Goal: Task Accomplishment & Management: Manage account settings

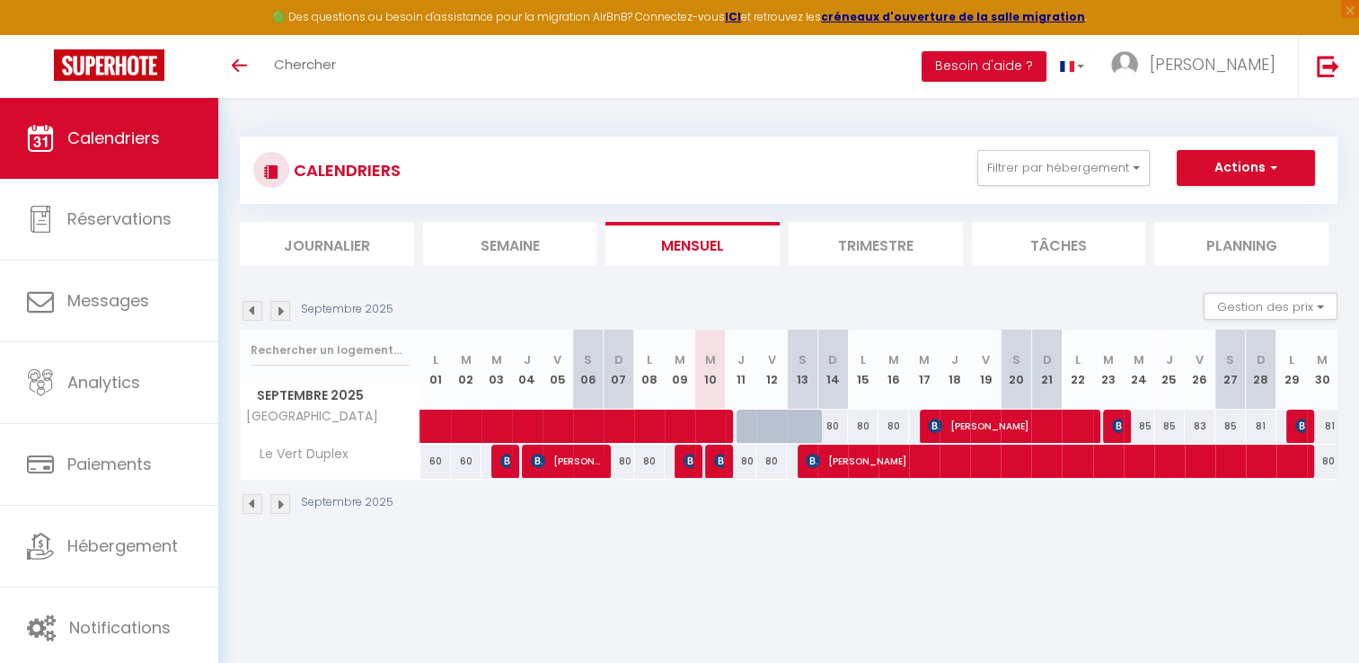
click at [274, 310] on img at bounding box center [280, 311] width 20 height 20
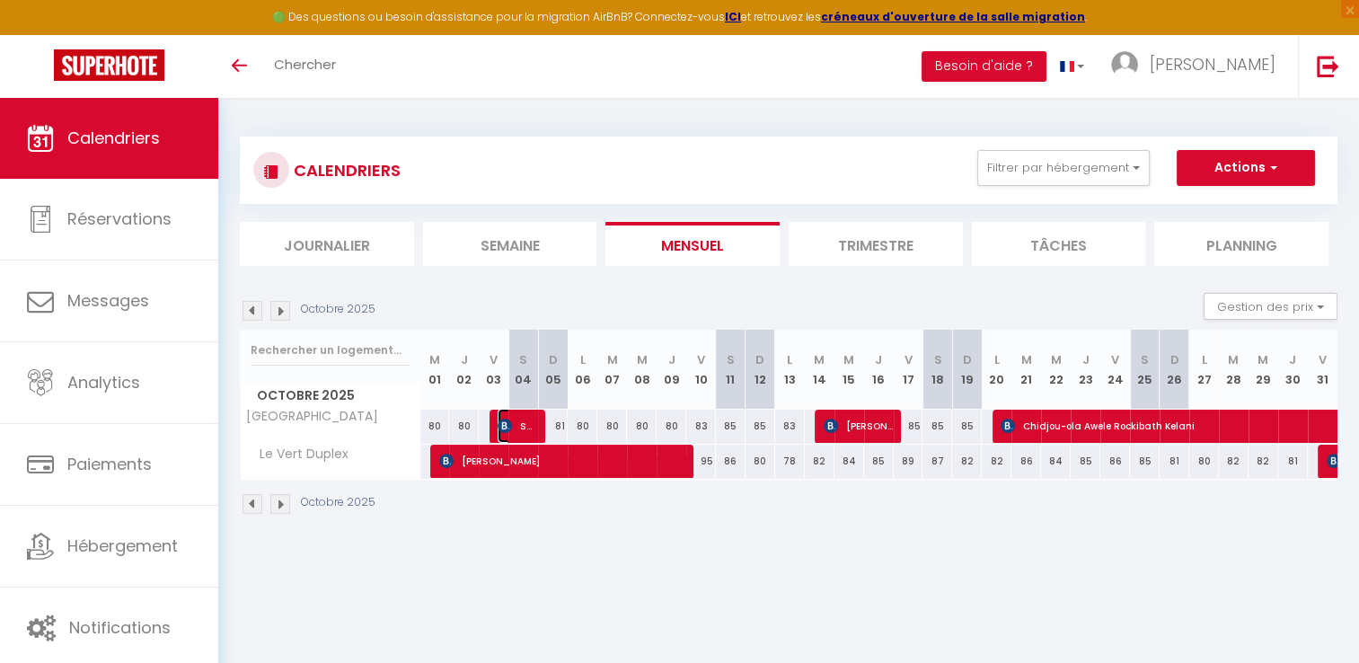
click at [508, 419] on img at bounding box center [505, 426] width 14 height 14
select select "OK"
select select "0"
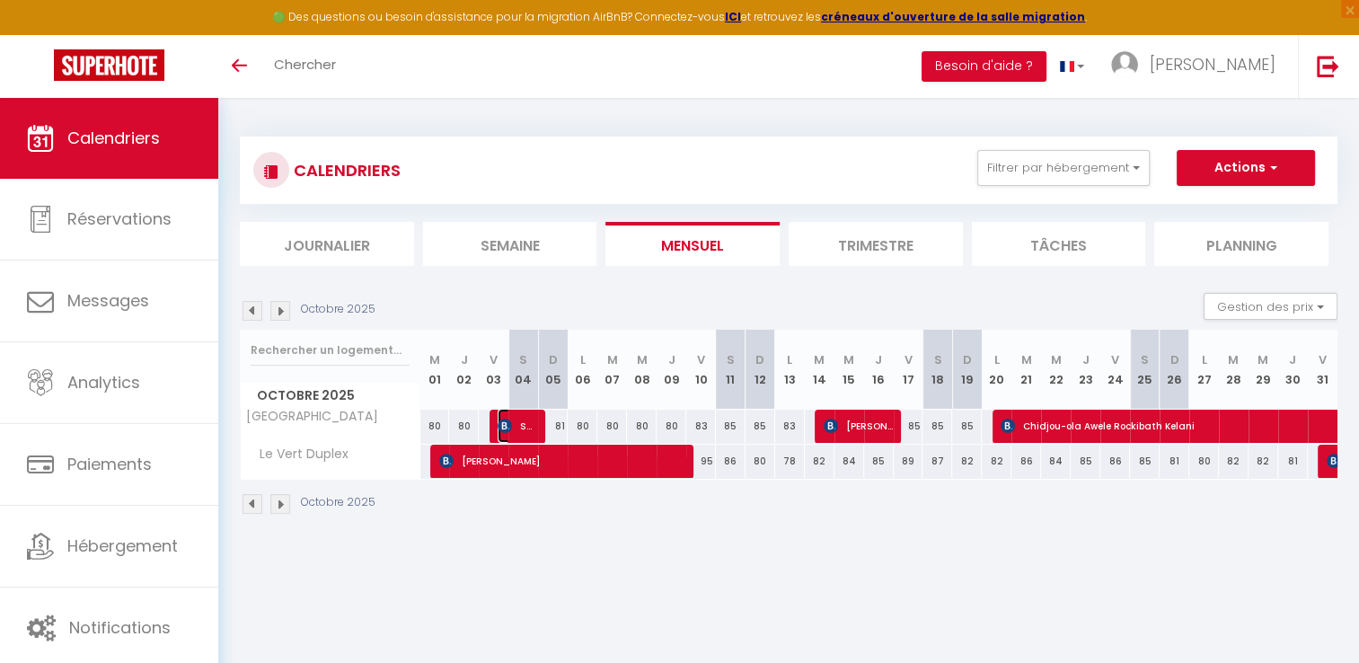
select select "1"
select select
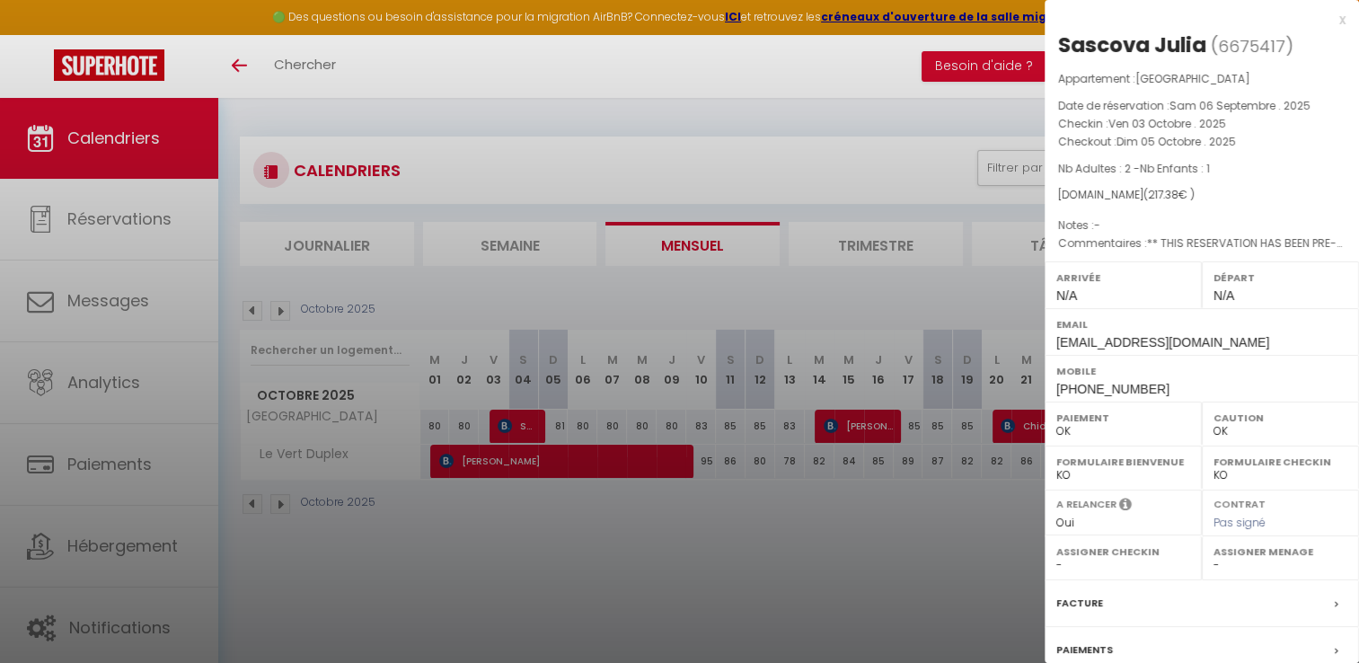
click at [920, 476] on div at bounding box center [679, 331] width 1359 height 663
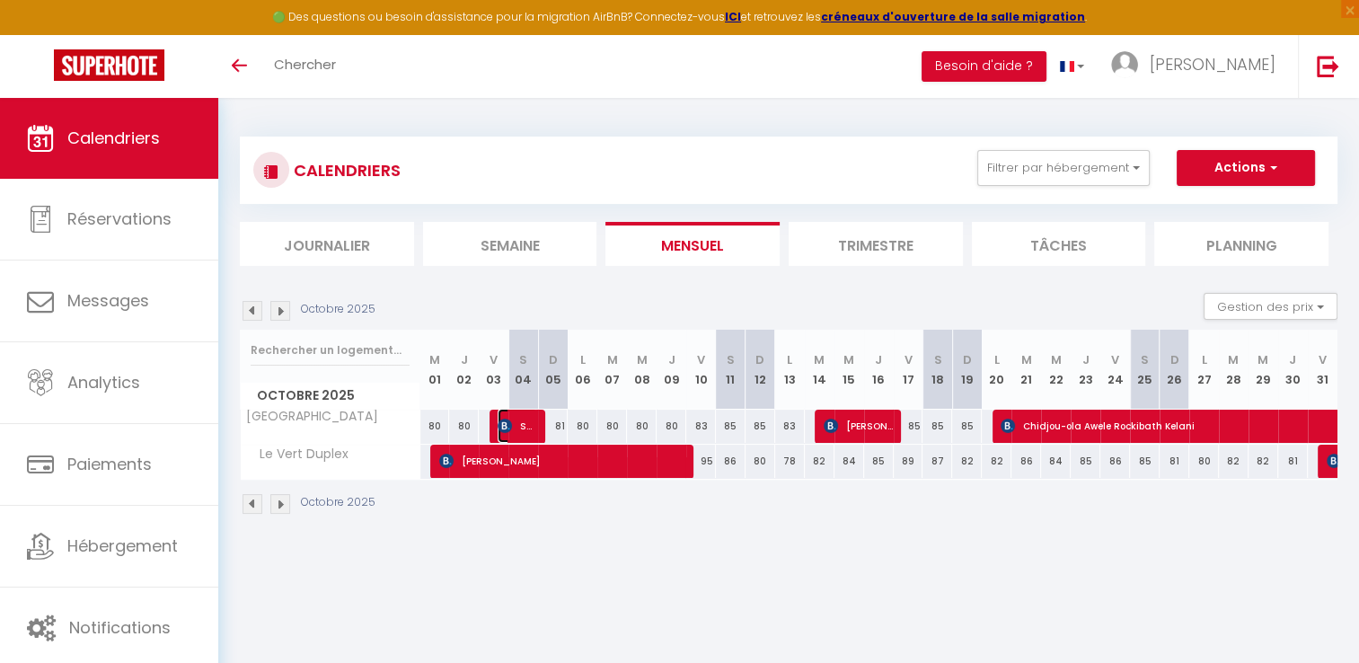
click at [502, 425] on img at bounding box center [505, 426] width 14 height 14
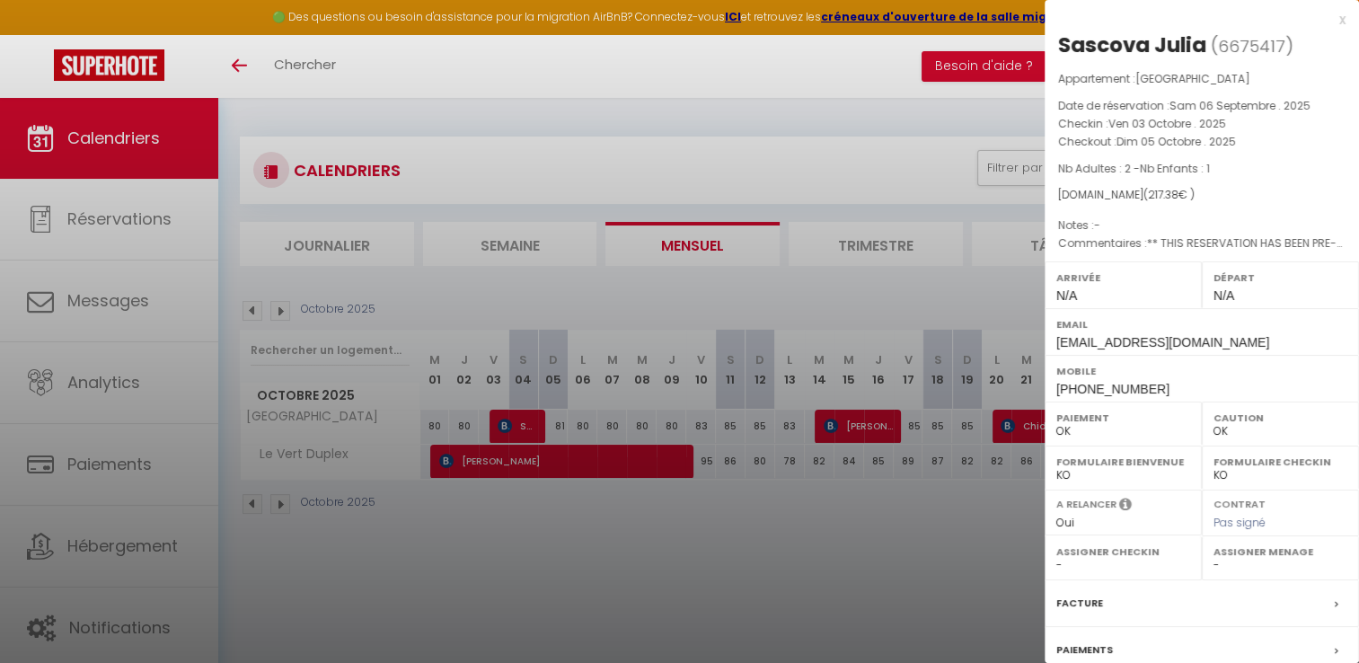
click at [845, 553] on div at bounding box center [679, 331] width 1359 height 663
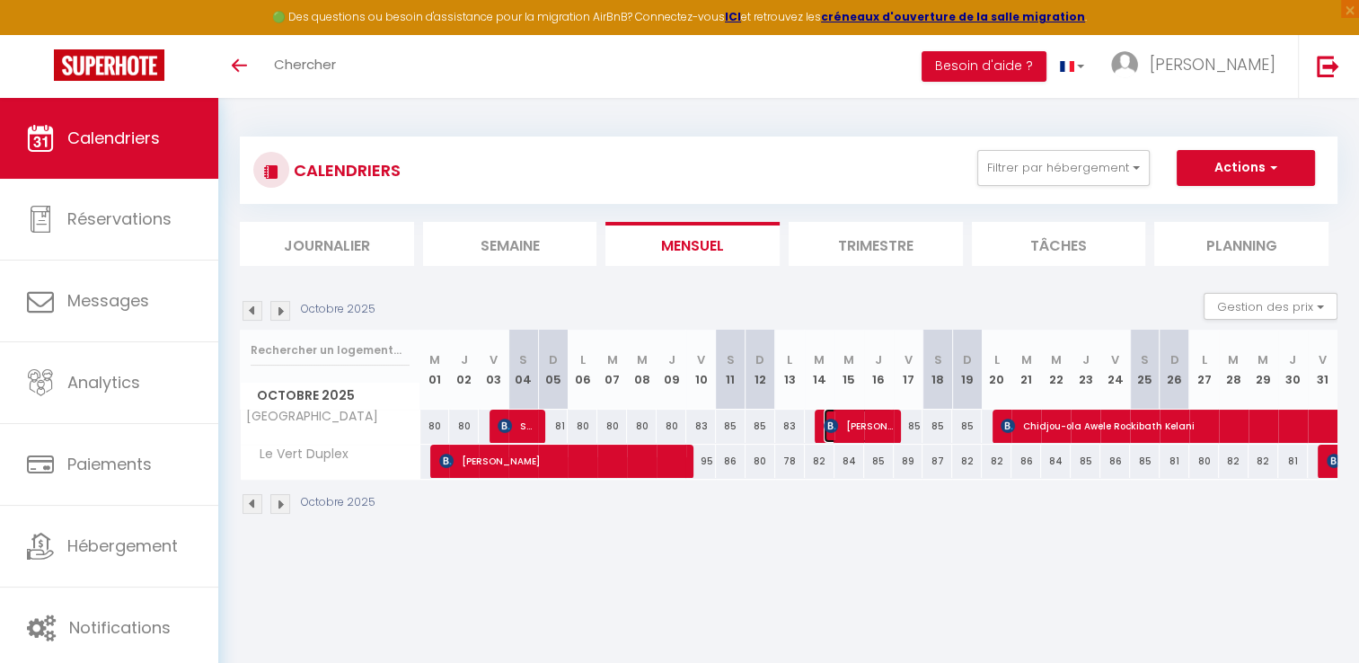
click at [866, 429] on span "[PERSON_NAME][DEMOGRAPHIC_DATA]" at bounding box center [858, 426] width 69 height 34
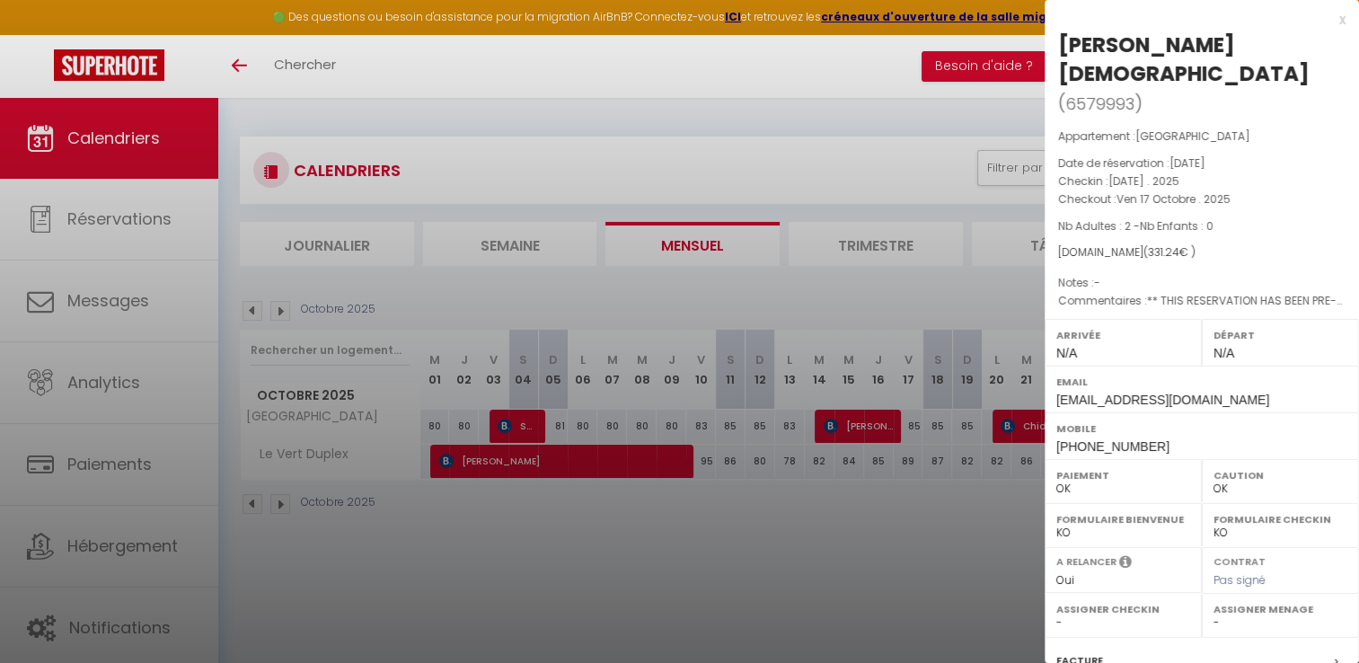
drag, startPoint x: 866, startPoint y: 429, endPoint x: 902, endPoint y: 478, distance: 60.4
click at [902, 478] on div at bounding box center [679, 331] width 1359 height 663
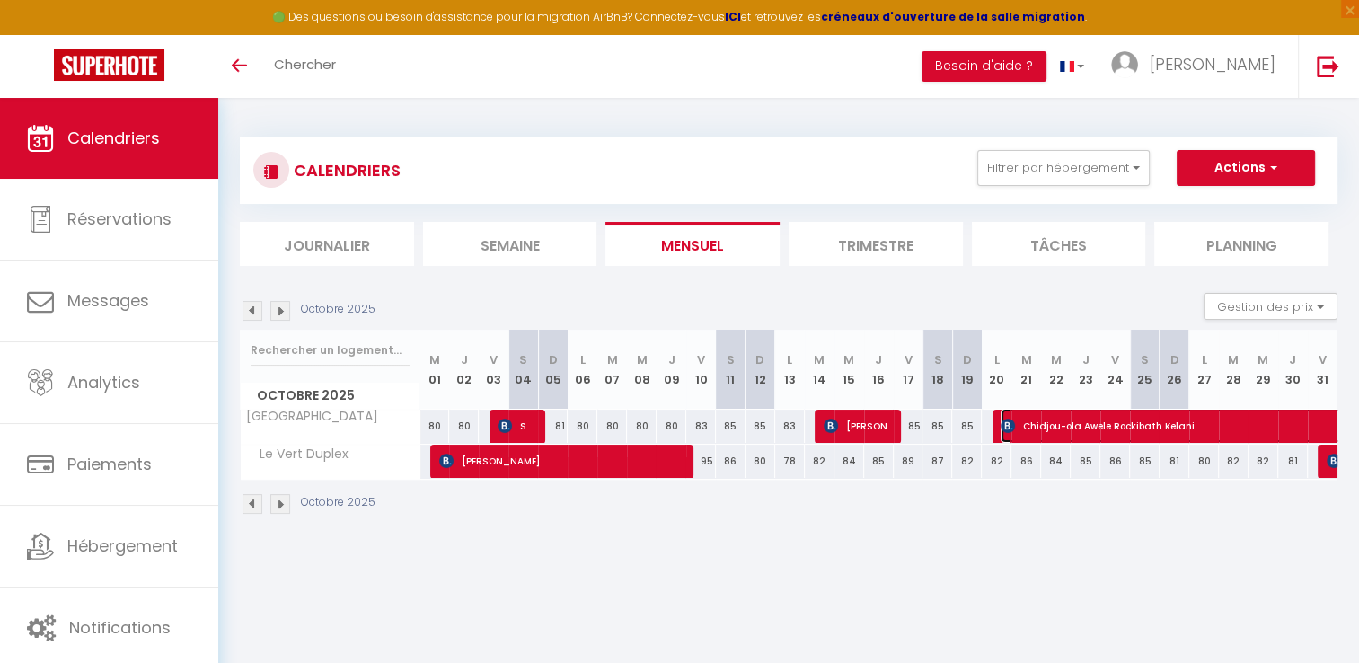
click at [1093, 427] on span "Chidjou-ola Awele Rockibath Kelani" at bounding box center [1269, 426] width 537 height 34
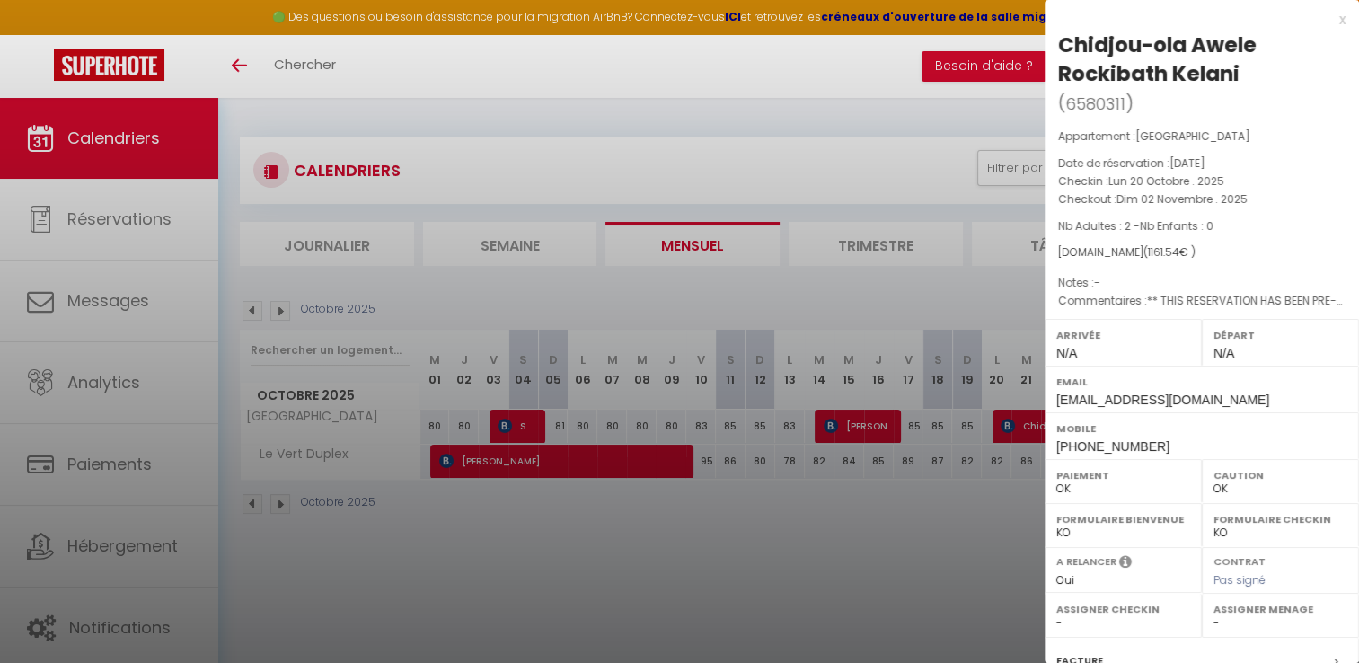
click at [872, 537] on div at bounding box center [679, 331] width 1359 height 663
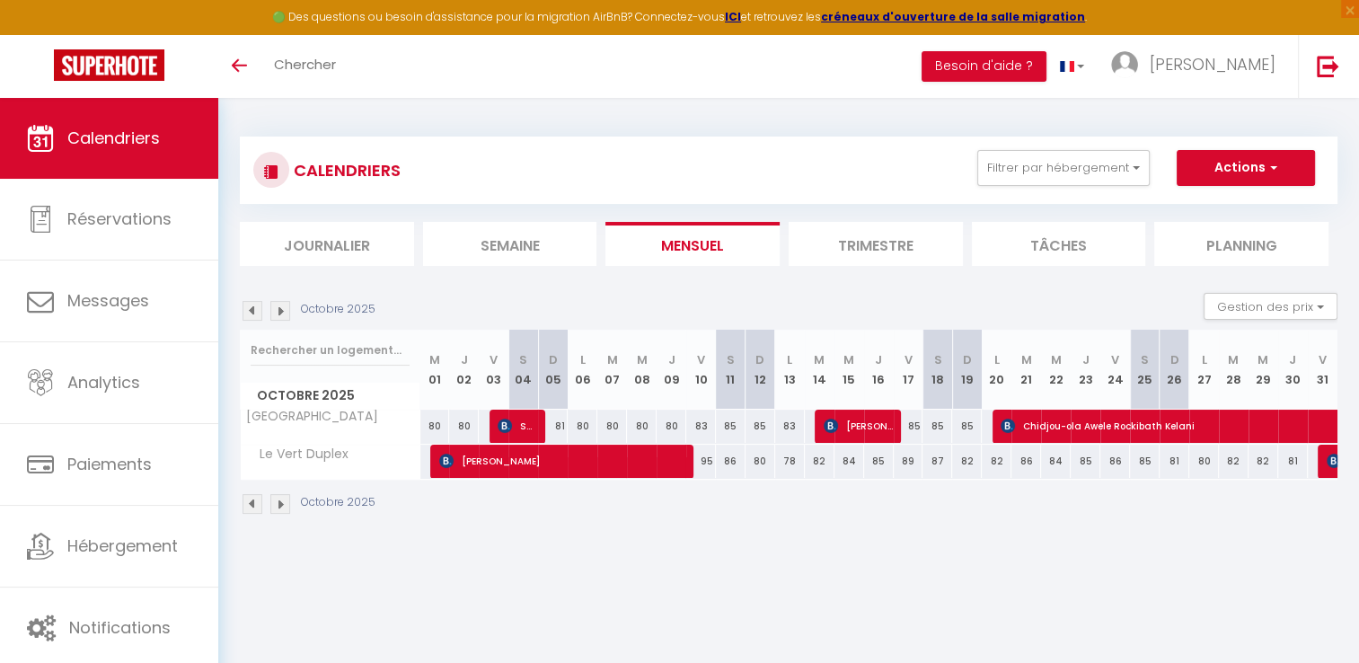
click at [244, 315] on img at bounding box center [253, 311] width 20 height 20
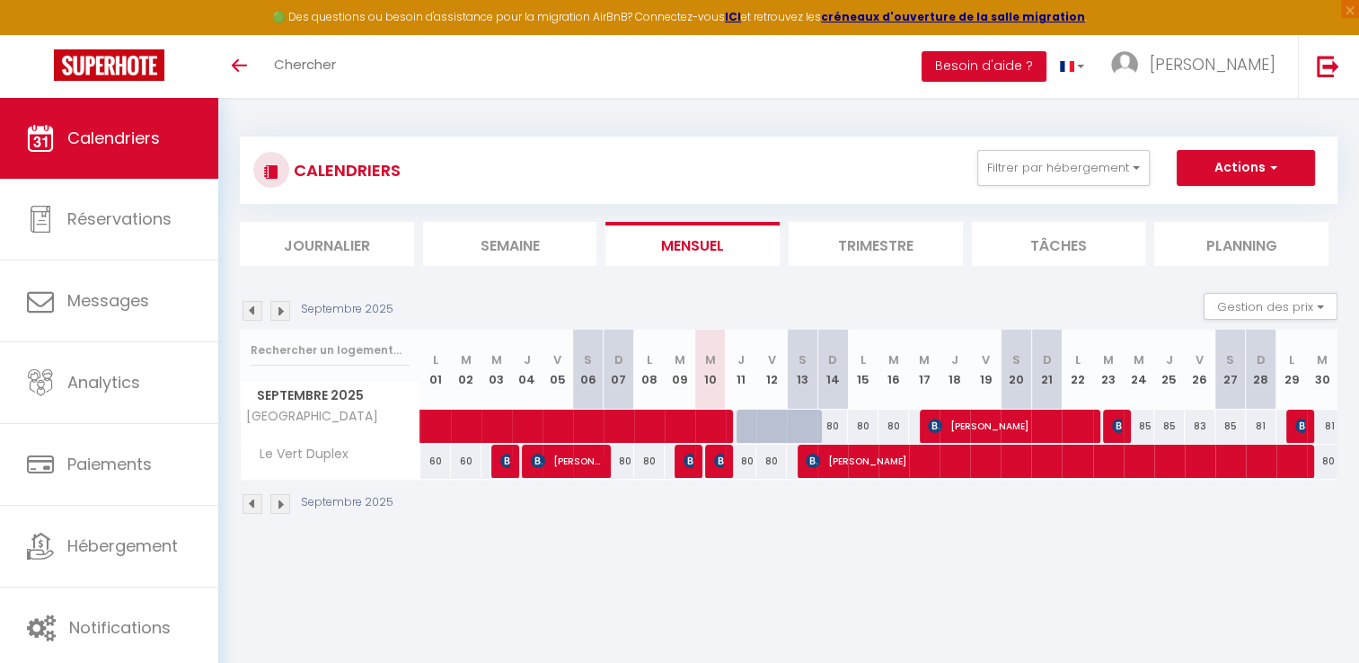
click at [279, 305] on img at bounding box center [280, 311] width 20 height 20
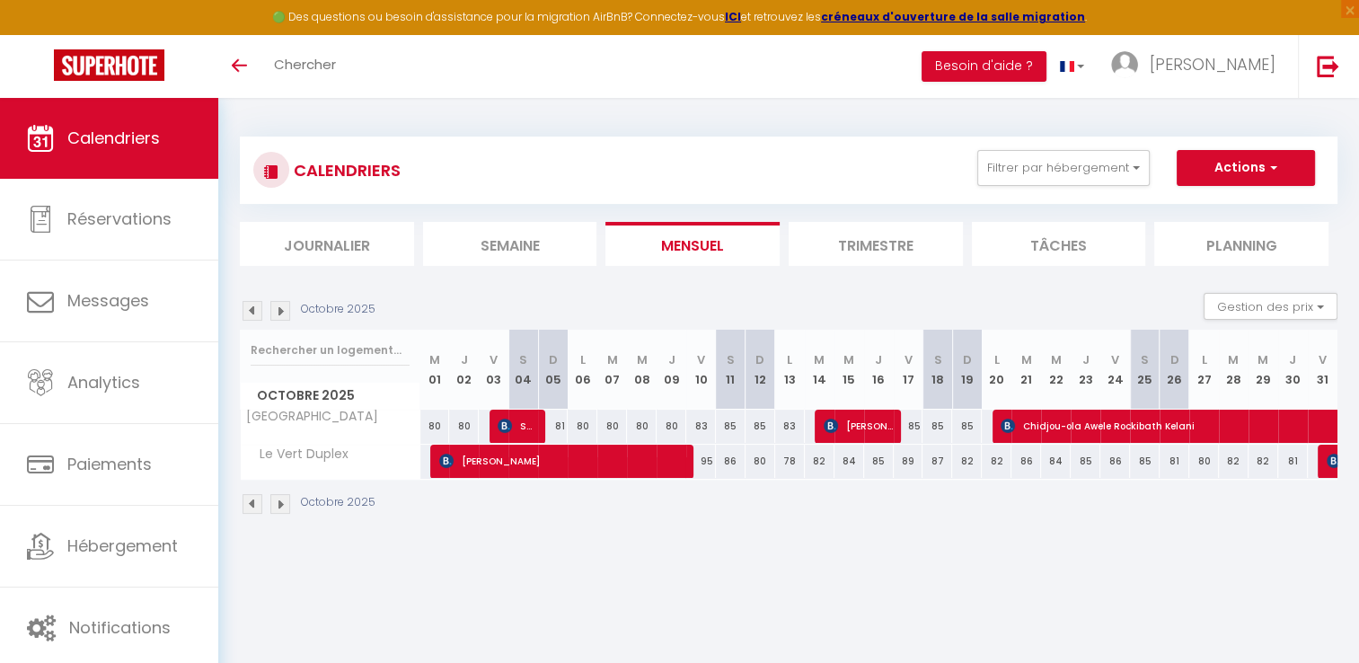
click at [243, 306] on img at bounding box center [253, 311] width 20 height 20
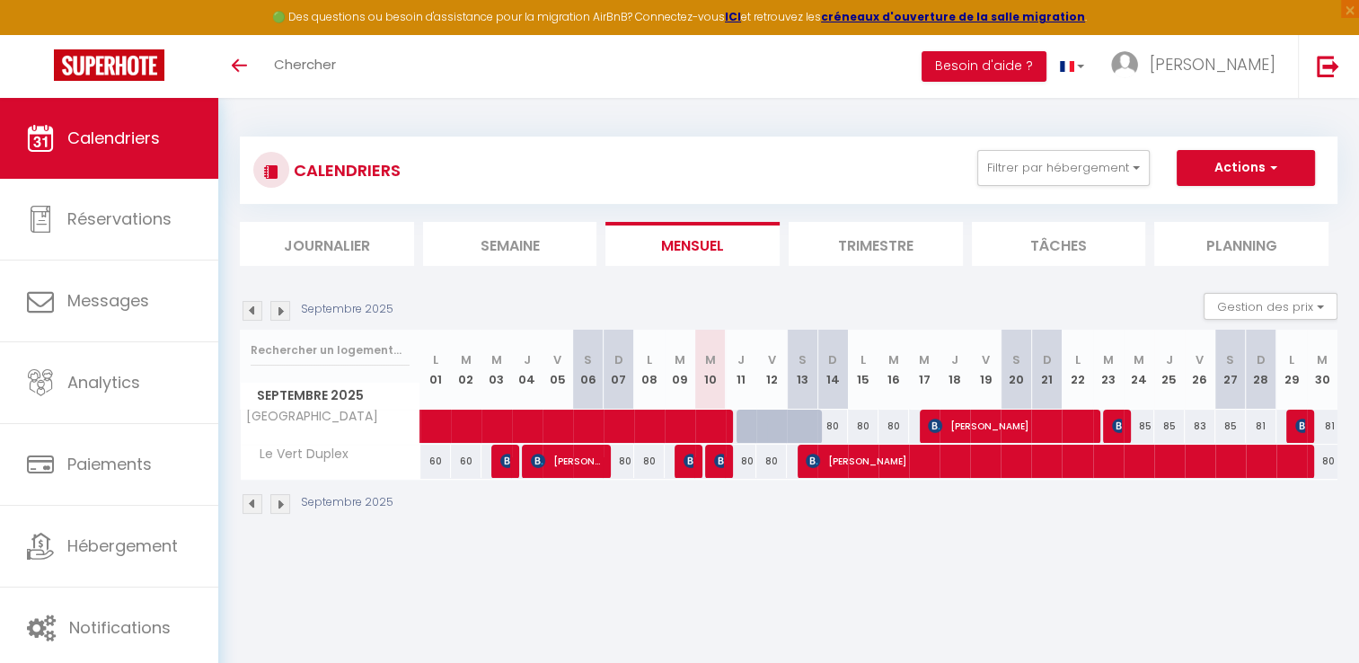
click at [279, 314] on img at bounding box center [280, 311] width 20 height 20
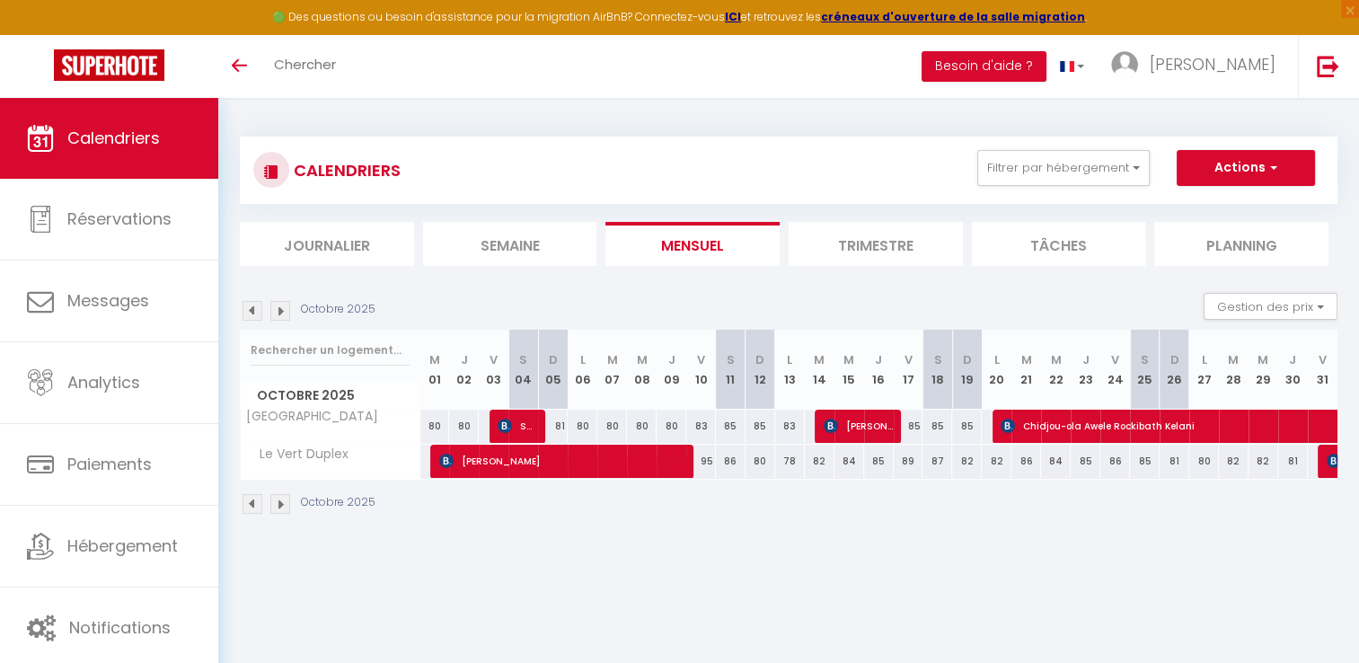
click at [248, 307] on img at bounding box center [253, 311] width 20 height 20
